Goal: Transaction & Acquisition: Purchase product/service

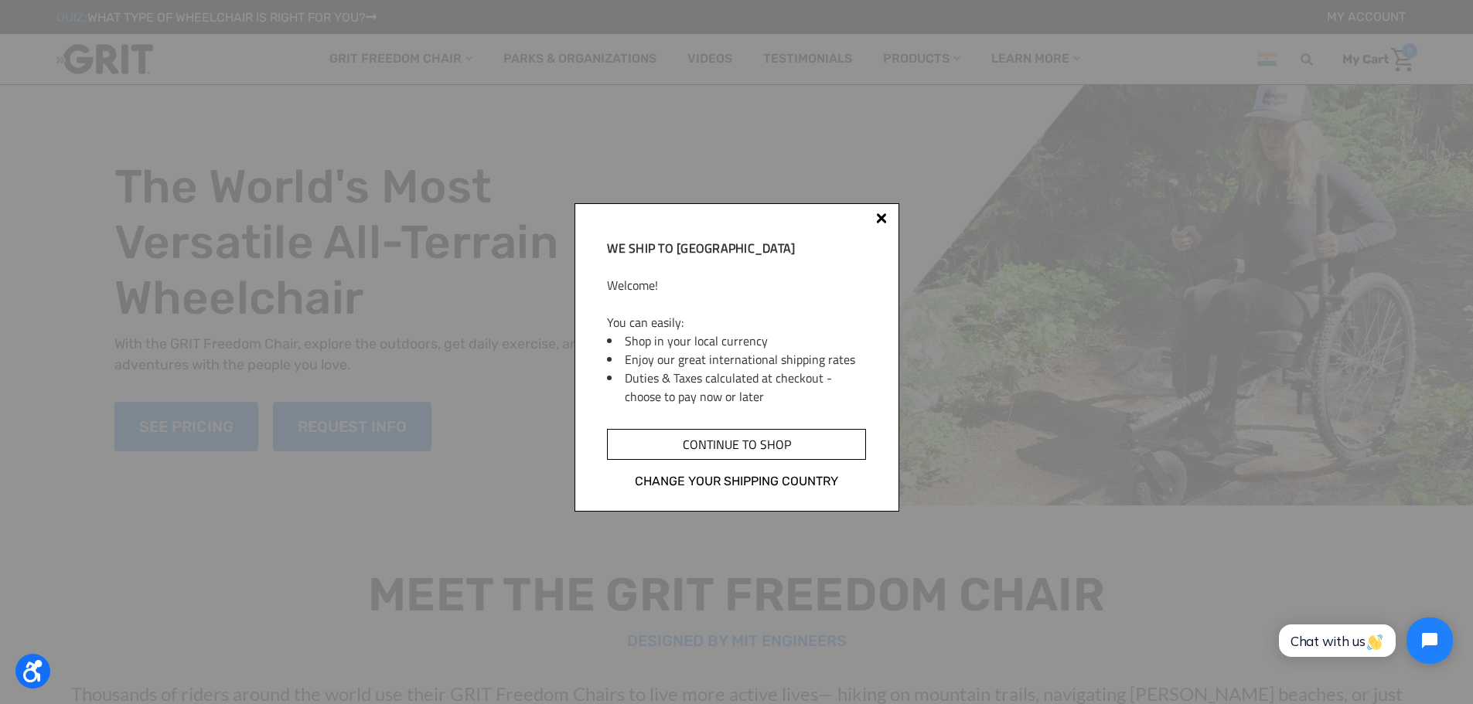
click at [736, 451] on input "Continue to shop" at bounding box center [736, 444] width 258 height 31
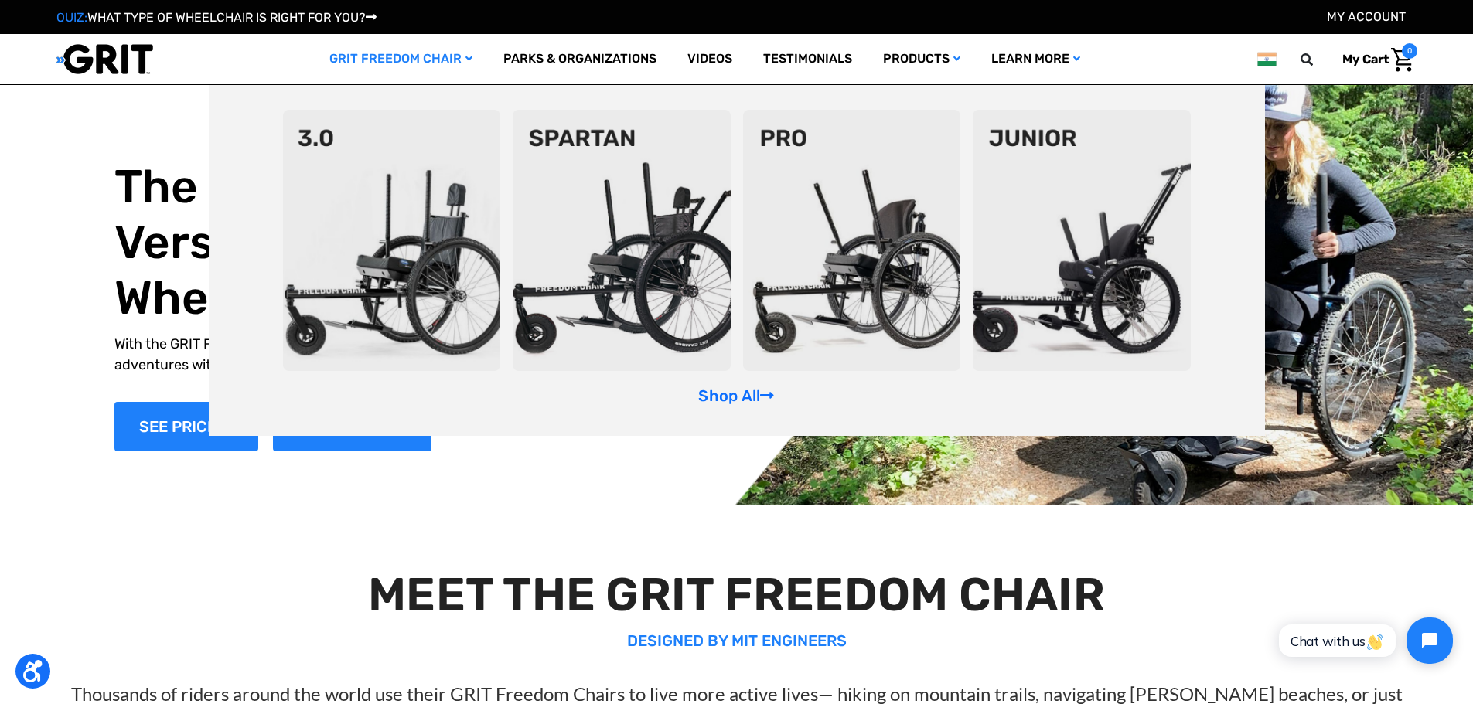
click at [402, 262] on img at bounding box center [392, 240] width 218 height 261
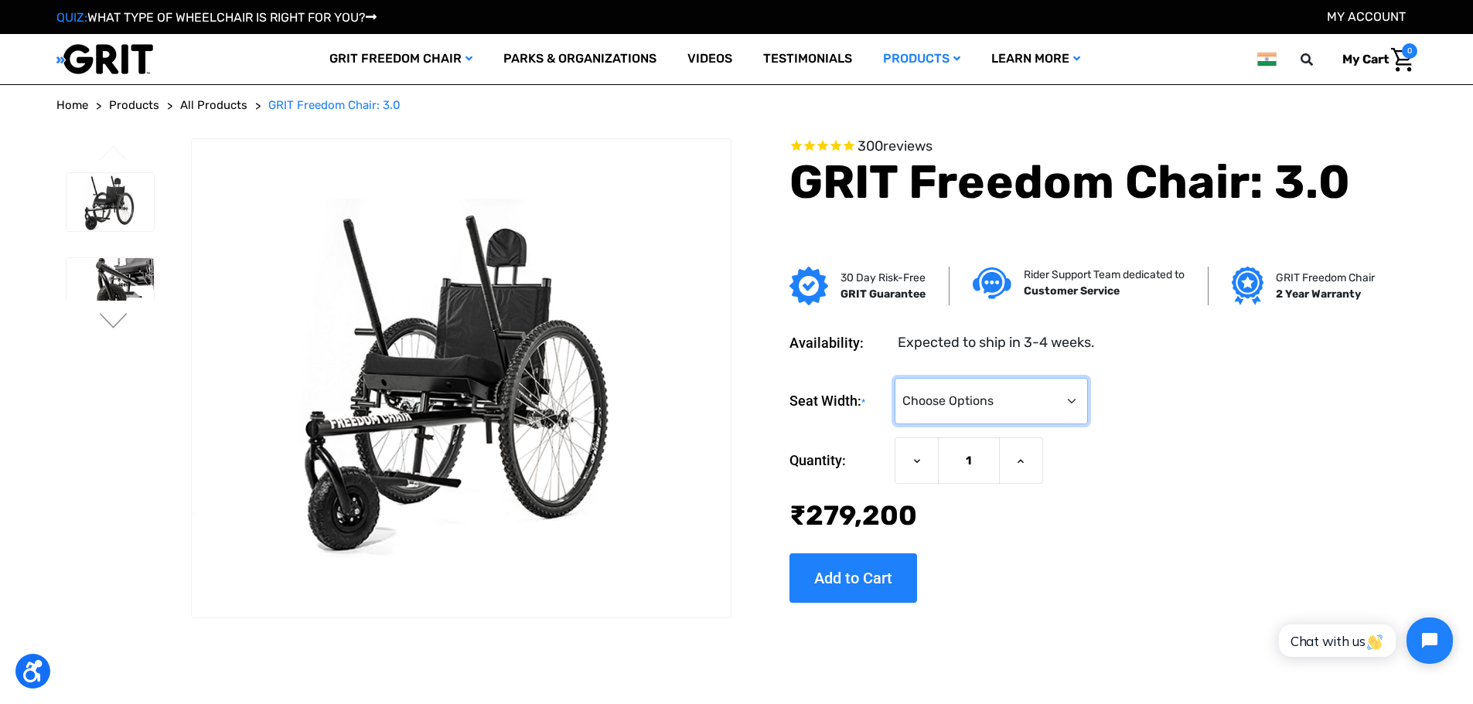
click at [1017, 417] on select "Choose Options 16" 18" 20"" at bounding box center [991, 401] width 193 height 46
